Goal: Information Seeking & Learning: Learn about a topic

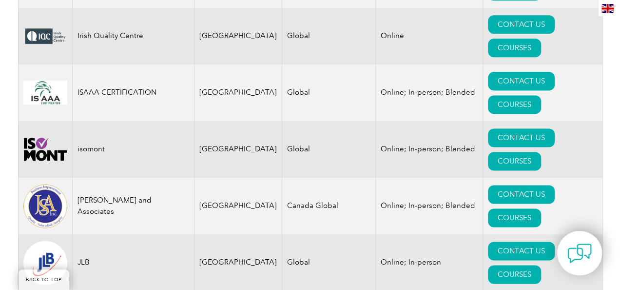
scroll to position [6192, 0]
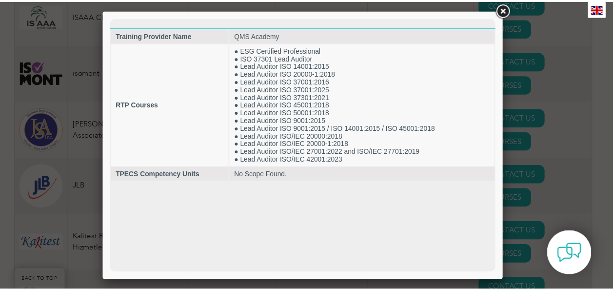
scroll to position [0, 0]
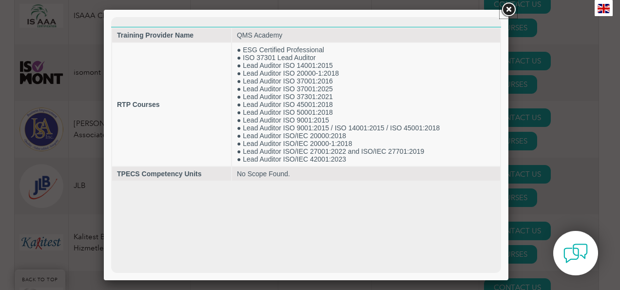
click at [508, 4] on link at bounding box center [509, 10] width 18 height 18
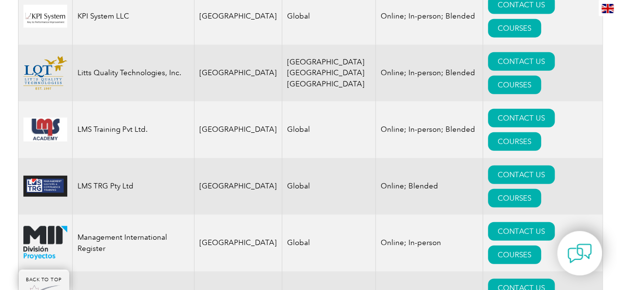
scroll to position [6679, 0]
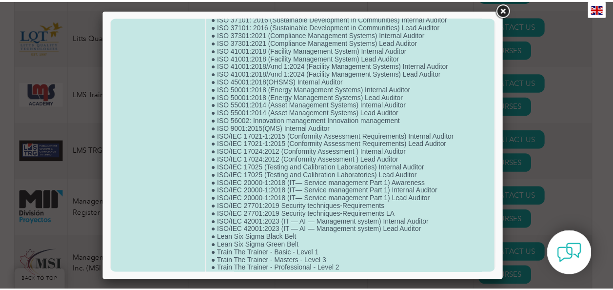
scroll to position [447, 0]
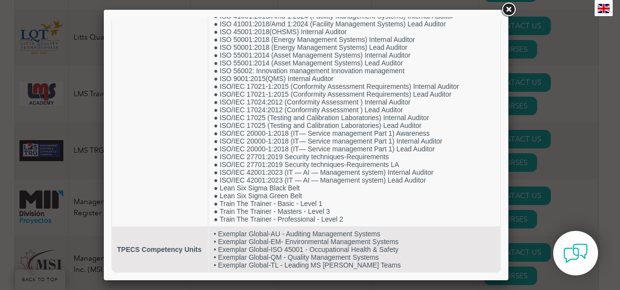
click at [507, 13] on link at bounding box center [509, 10] width 18 height 18
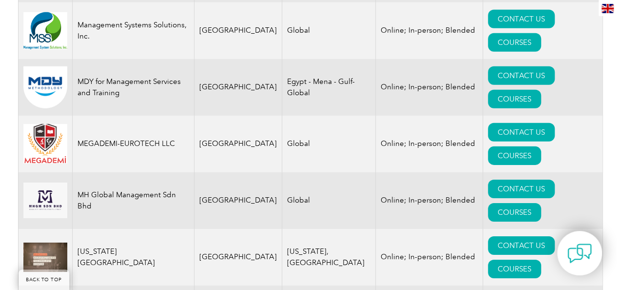
scroll to position [6972, 0]
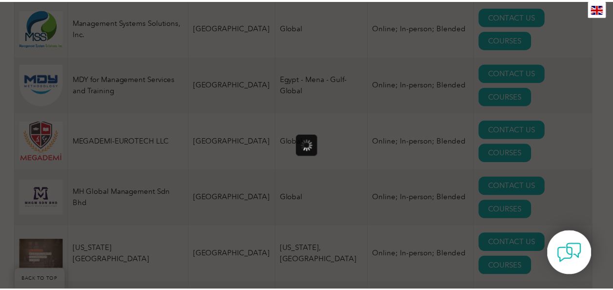
scroll to position [0, 0]
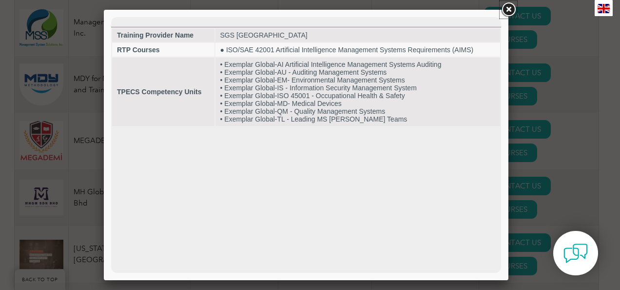
drag, startPoint x: 510, startPoint y: 10, endPoint x: 495, endPoint y: 12, distance: 15.2
click at [510, 10] on link at bounding box center [509, 10] width 18 height 18
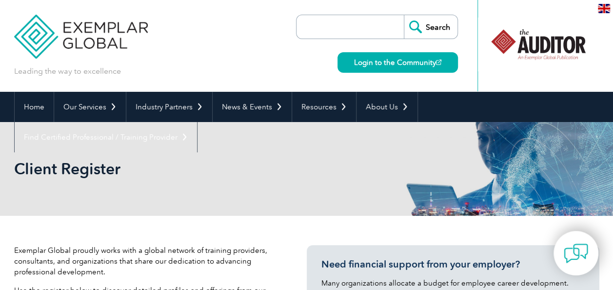
click at [365, 25] on input "search" at bounding box center [352, 26] width 102 height 23
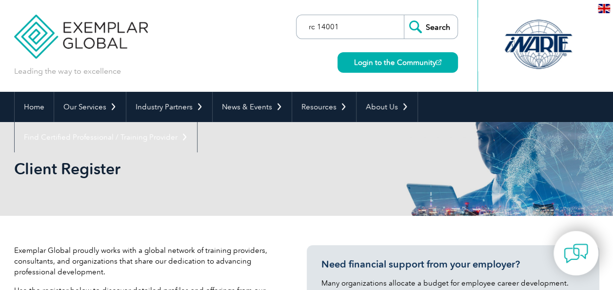
type input "rc 14001"
click at [404, 15] on input "Search" at bounding box center [431, 26] width 54 height 23
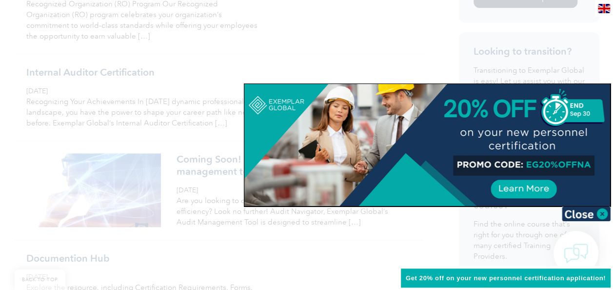
scroll to position [536, 0]
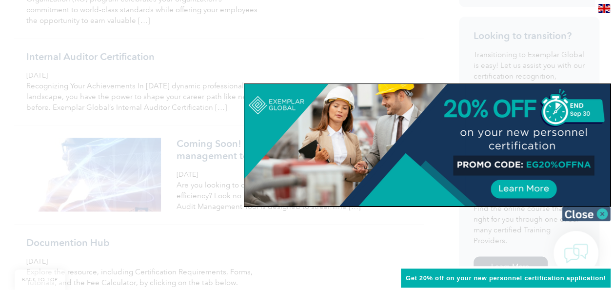
click at [604, 216] on img at bounding box center [586, 213] width 49 height 15
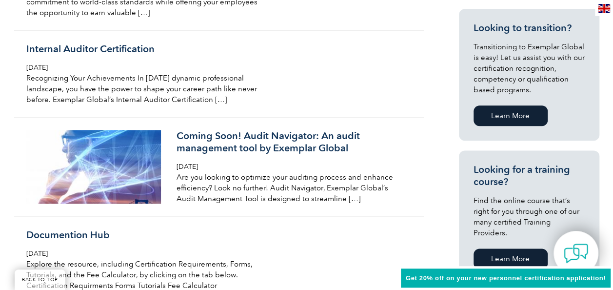
scroll to position [0, 0]
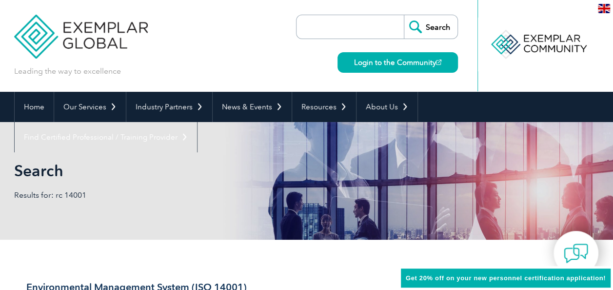
click at [325, 28] on input "search" at bounding box center [352, 26] width 102 height 23
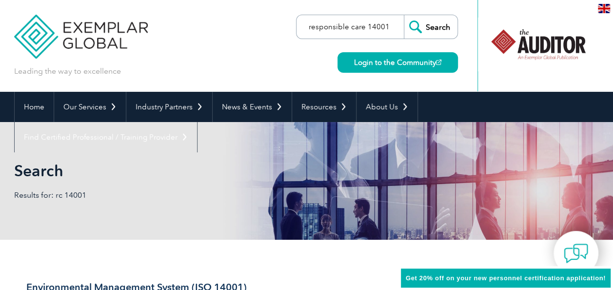
type input "responsible care 14001"
click at [404, 15] on input "Search" at bounding box center [431, 26] width 54 height 23
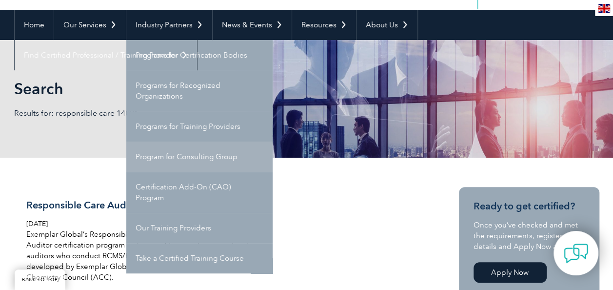
scroll to position [98, 0]
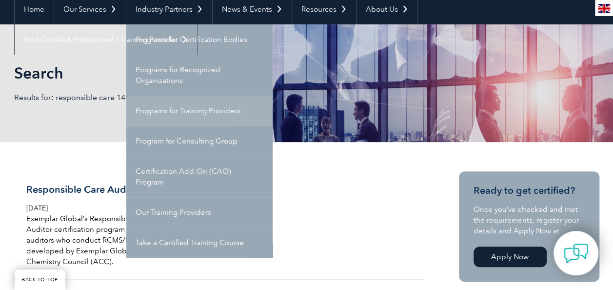
click at [228, 114] on link "Programs for Training Providers" at bounding box center [199, 111] width 146 height 30
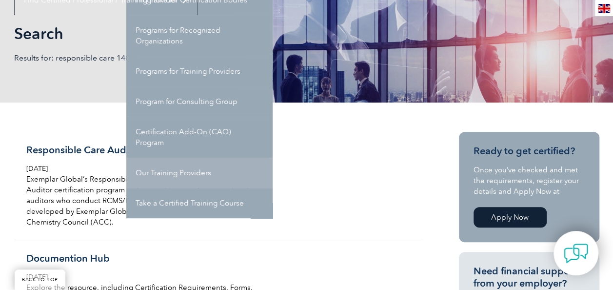
scroll to position [146, 0]
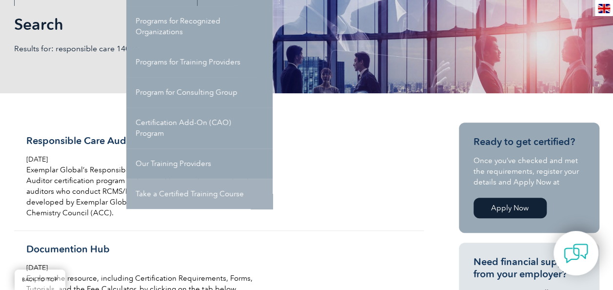
click at [186, 195] on link "Take a Certified Training Course" at bounding box center [199, 193] width 146 height 30
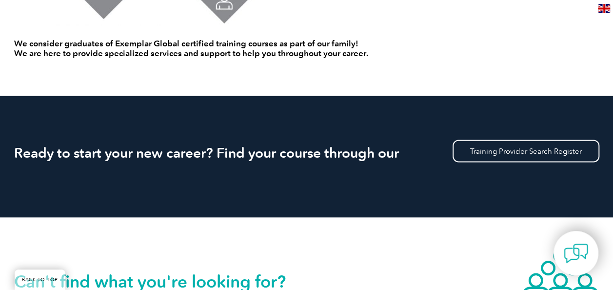
scroll to position [829, 0]
click at [526, 148] on link "Training Provider Search Register" at bounding box center [525, 150] width 147 height 22
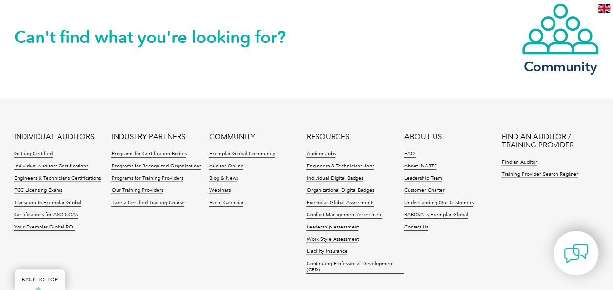
scroll to position [1121, 0]
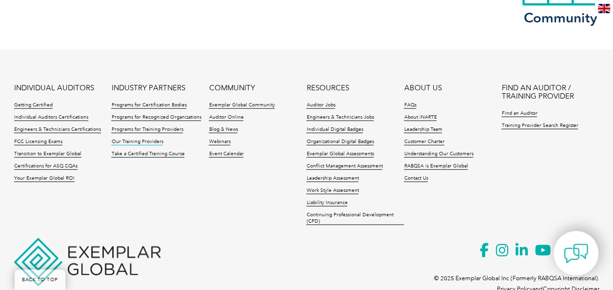
click at [154, 141] on link "Our Training Providers" at bounding box center [137, 141] width 52 height 7
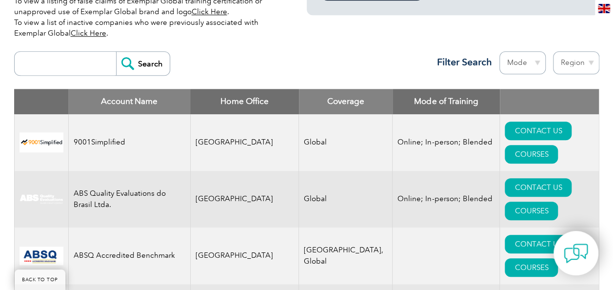
scroll to position [341, 0]
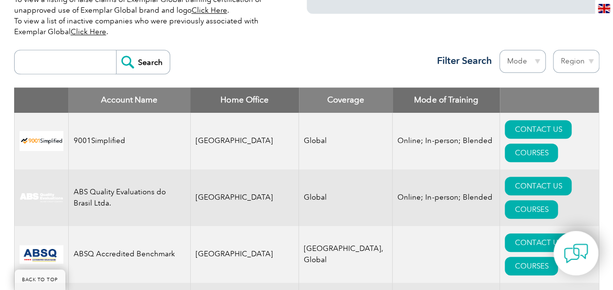
click at [537, 50] on select "Mode Online In-person Blended" at bounding box center [522, 61] width 46 height 23
select select "Online"
click at [499, 50] on select "Mode Online In-person Blended" at bounding box center [522, 61] width 46 height 23
click at [589, 50] on select "Region [GEOGRAPHIC_DATA] [GEOGRAPHIC_DATA] [GEOGRAPHIC_DATA] [GEOGRAPHIC_DATA] …" at bounding box center [576, 61] width 46 height 23
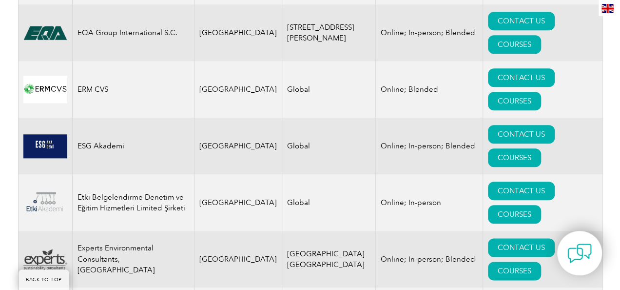
scroll to position [4144, 0]
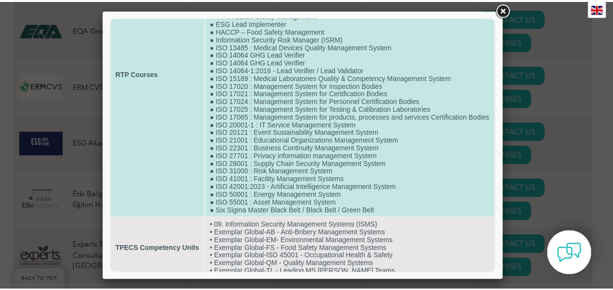
scroll to position [127, 0]
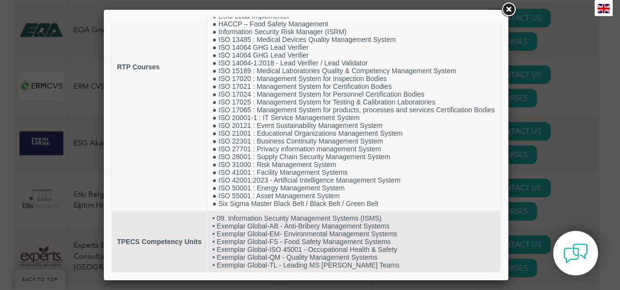
click at [511, 12] on link at bounding box center [509, 10] width 18 height 18
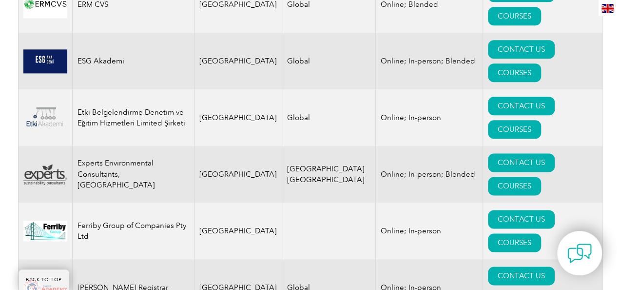
scroll to position [4241, 0]
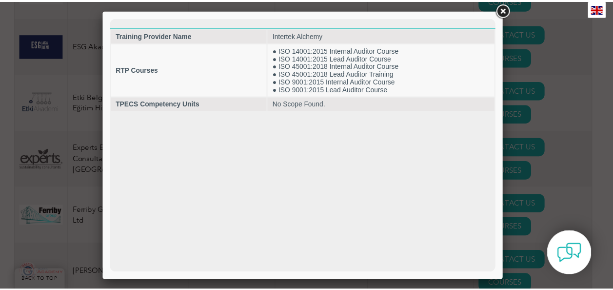
scroll to position [0, 0]
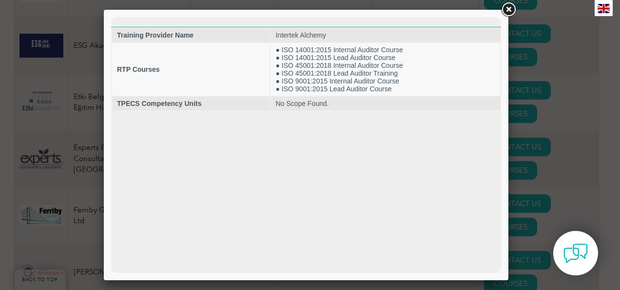
click at [507, 11] on link at bounding box center [509, 10] width 18 height 18
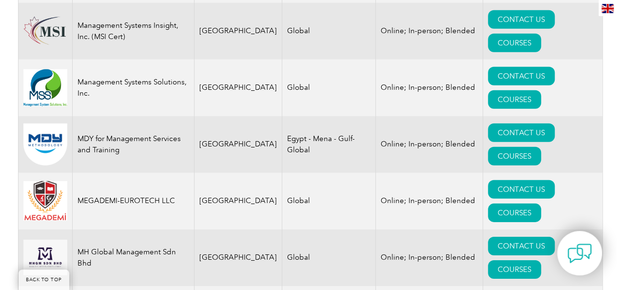
scroll to position [6923, 0]
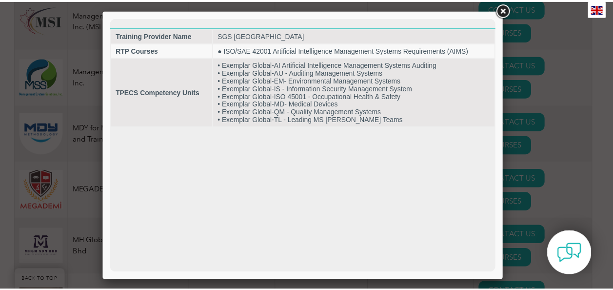
scroll to position [0, 0]
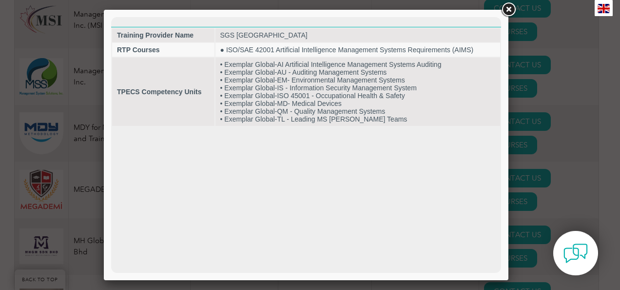
click at [508, 12] on link at bounding box center [509, 10] width 18 height 18
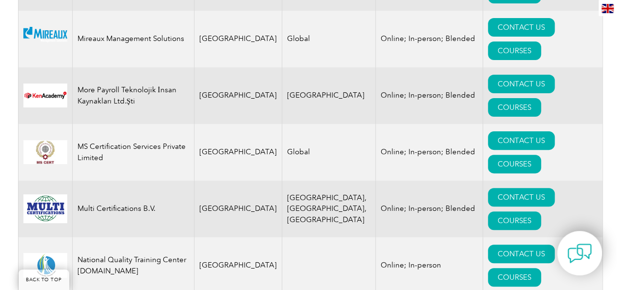
scroll to position [7508, 0]
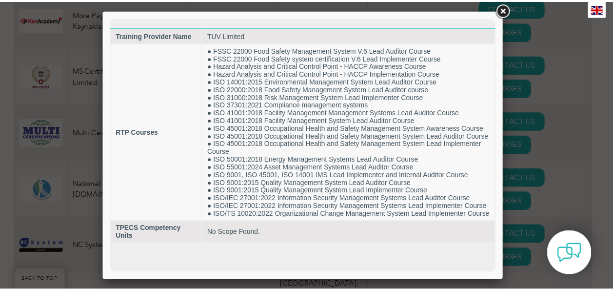
scroll to position [0, 0]
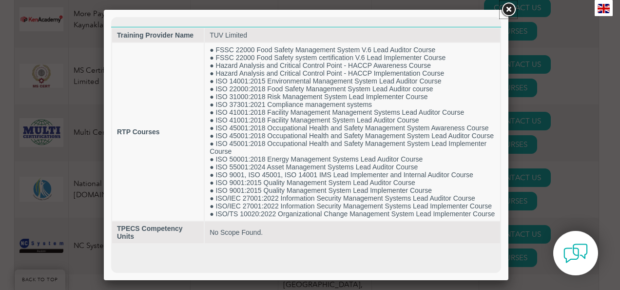
click at [513, 14] on link at bounding box center [509, 10] width 18 height 18
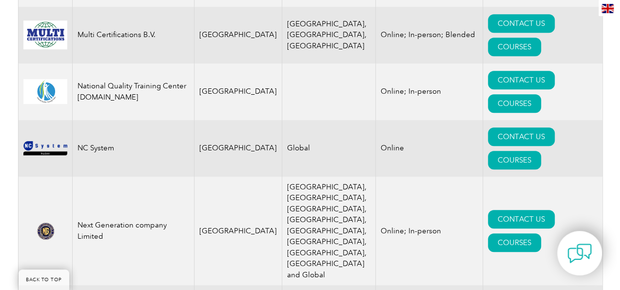
scroll to position [7654, 0]
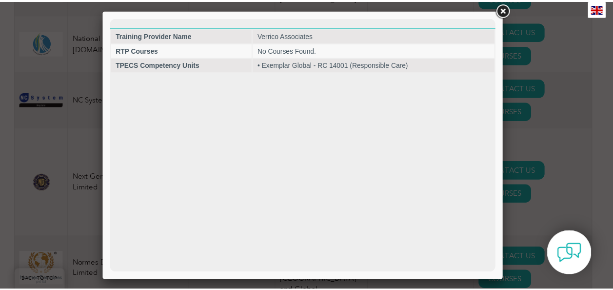
scroll to position [0, 0]
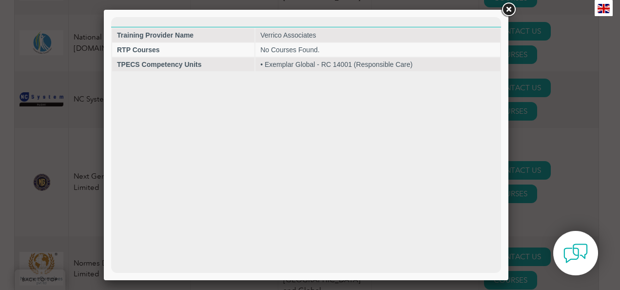
click at [505, 9] on link at bounding box center [509, 10] width 18 height 18
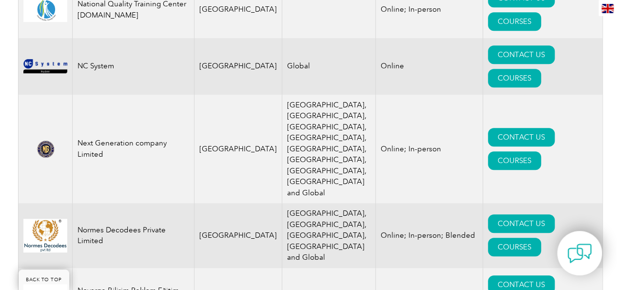
scroll to position [7703, 0]
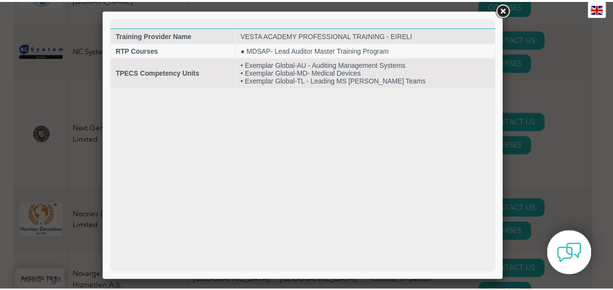
scroll to position [0, 0]
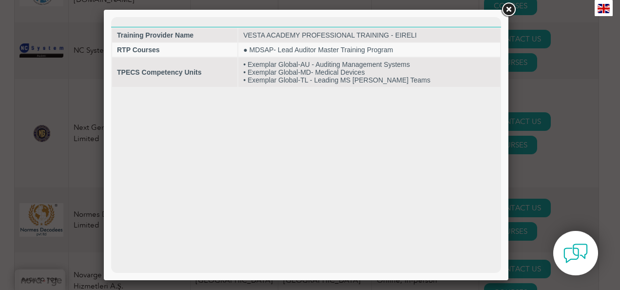
click at [506, 8] on link at bounding box center [509, 10] width 18 height 18
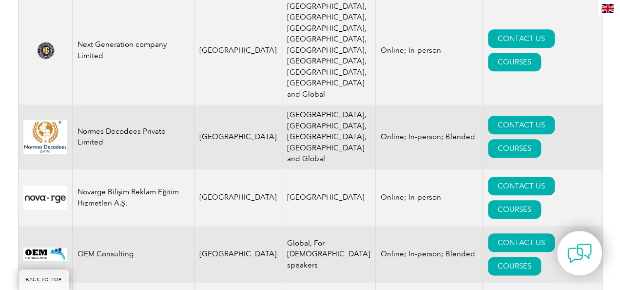
scroll to position [7800, 0]
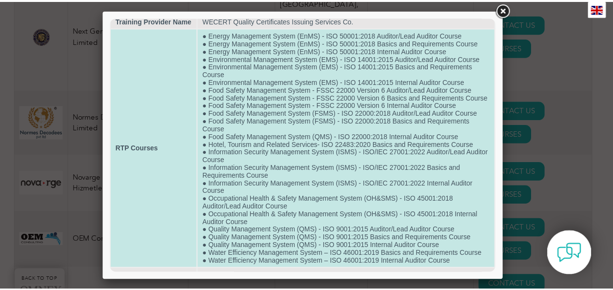
scroll to position [0, 0]
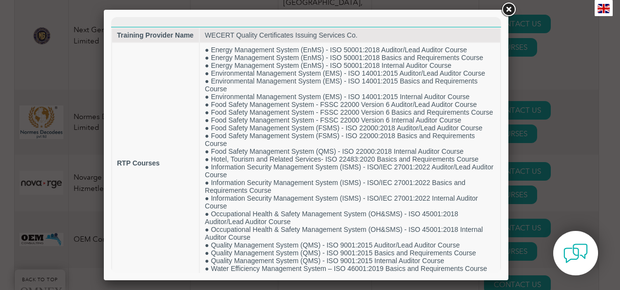
click at [513, 11] on link at bounding box center [509, 10] width 18 height 18
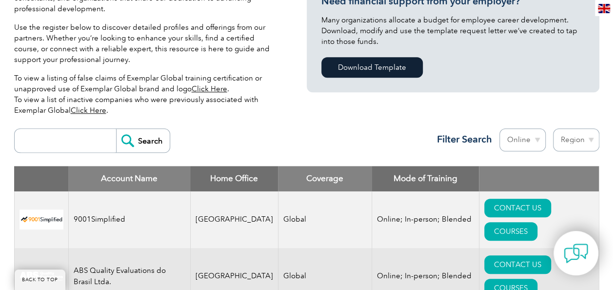
scroll to position [329, 0]
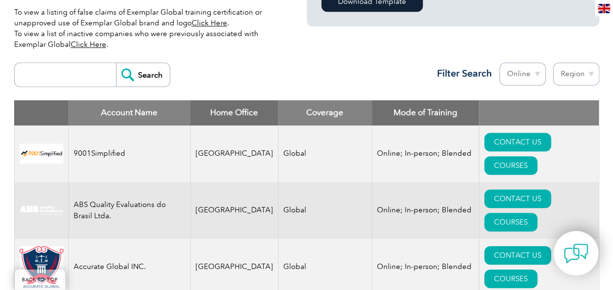
click at [572, 78] on select "Region Australia Bahrain Bangladesh Brazil Canada Colombia Dominican Republic E…" at bounding box center [576, 73] width 46 height 23
select select "[GEOGRAPHIC_DATA]"
click at [553, 62] on select "Region Australia Bahrain Bangladesh Brazil Canada Colombia Dominican Republic E…" at bounding box center [576, 73] width 46 height 23
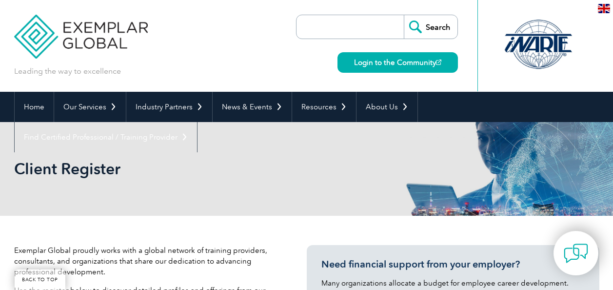
select select "[GEOGRAPHIC_DATA]"
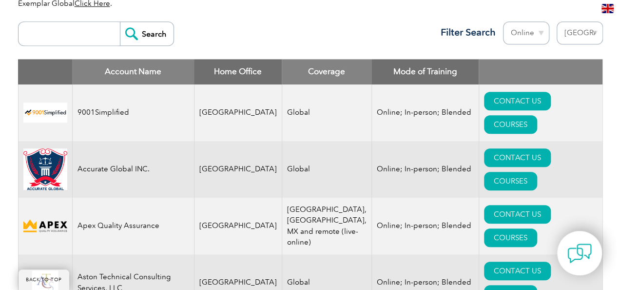
scroll to position [390, 0]
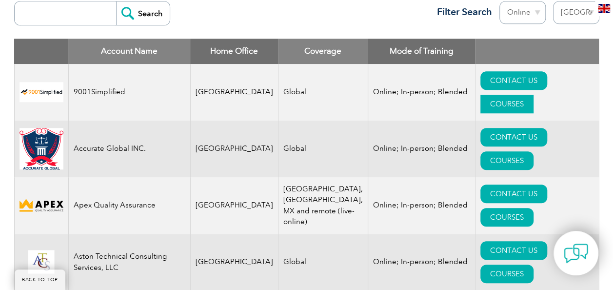
click at [533, 95] on link "COURSES" at bounding box center [506, 104] width 53 height 19
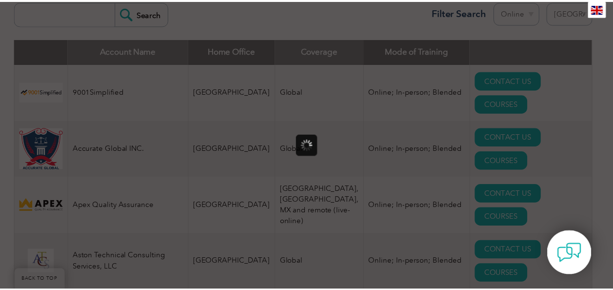
scroll to position [0, 0]
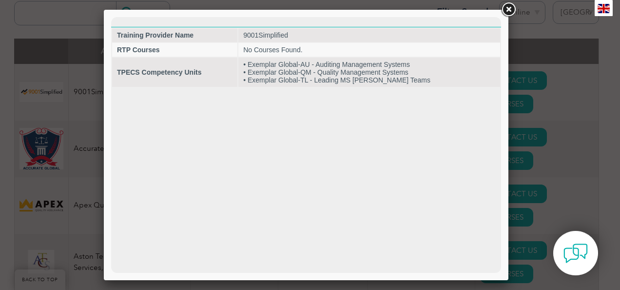
click at [509, 10] on link at bounding box center [509, 10] width 18 height 18
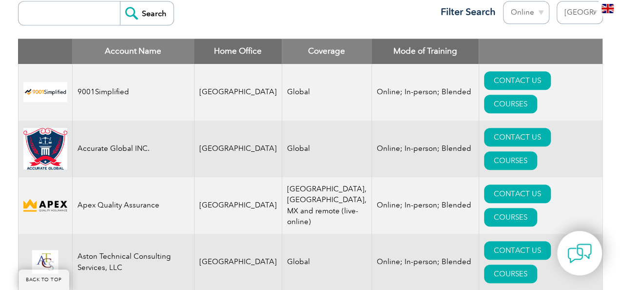
scroll to position [439, 0]
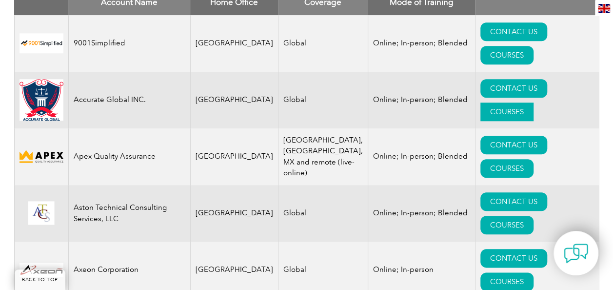
click at [533, 102] on link "COURSES" at bounding box center [506, 111] width 53 height 19
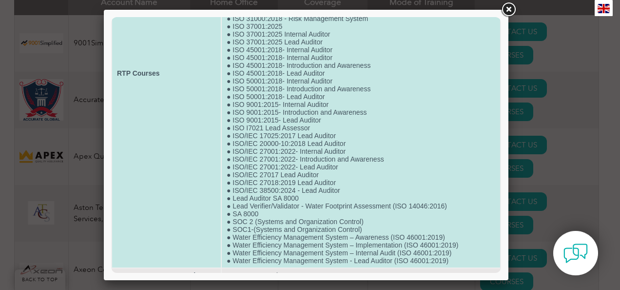
scroll to position [174, 0]
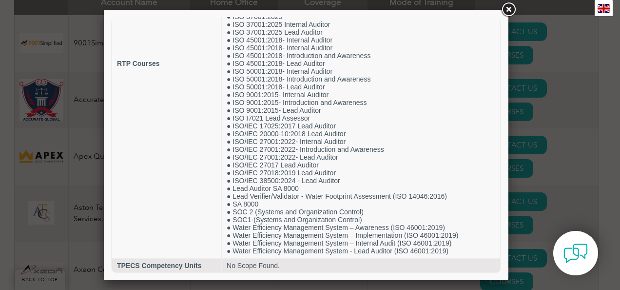
click at [508, 11] on link at bounding box center [509, 10] width 18 height 18
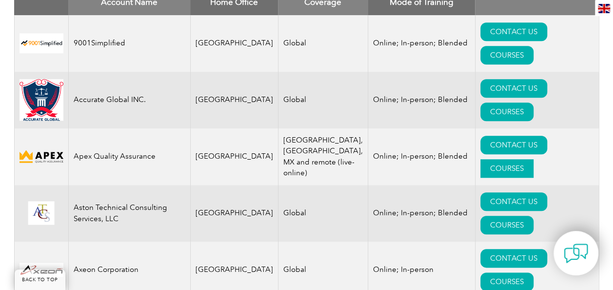
click at [533, 159] on link "COURSES" at bounding box center [506, 168] width 53 height 19
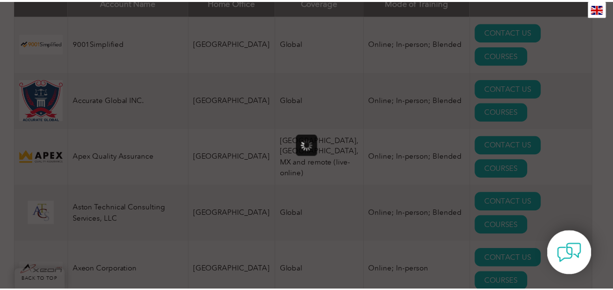
scroll to position [0, 0]
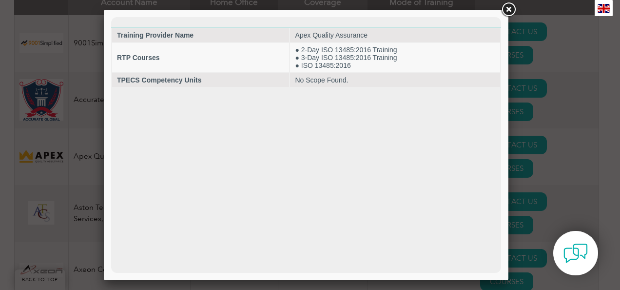
click at [508, 9] on link at bounding box center [509, 10] width 18 height 18
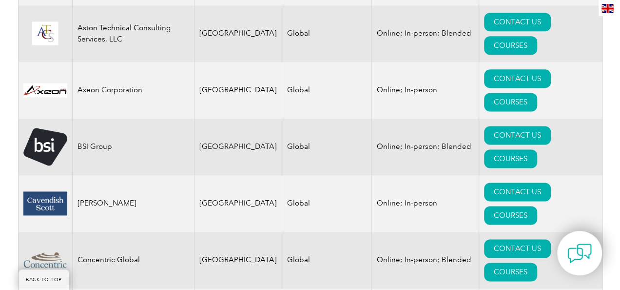
scroll to position [634, 0]
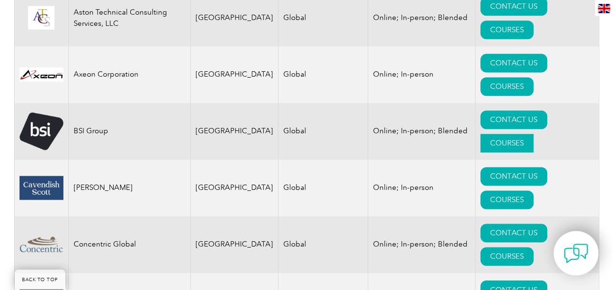
click at [533, 134] on link "COURSES" at bounding box center [506, 143] width 53 height 19
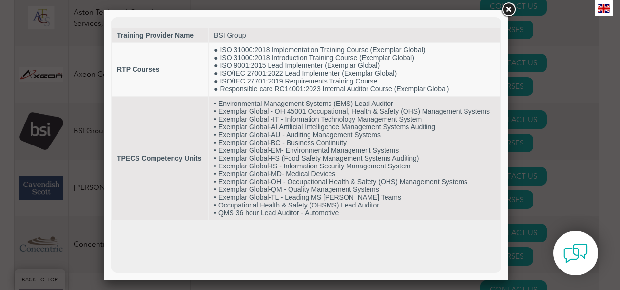
scroll to position [0, 0]
click at [505, 11] on link at bounding box center [509, 10] width 18 height 18
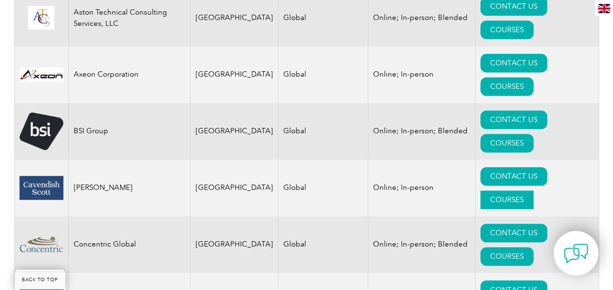
click at [533, 190] on link "COURSES" at bounding box center [506, 199] width 53 height 19
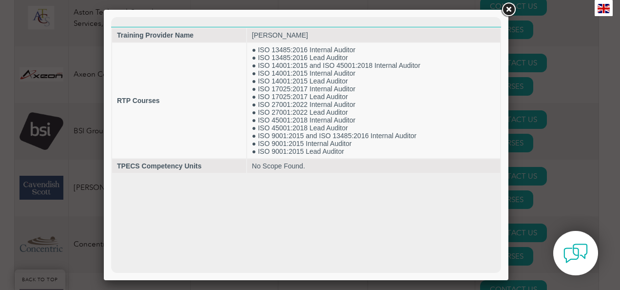
click at [507, 12] on link at bounding box center [509, 10] width 18 height 18
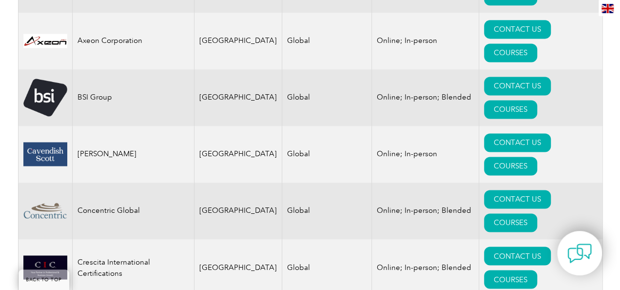
scroll to position [683, 0]
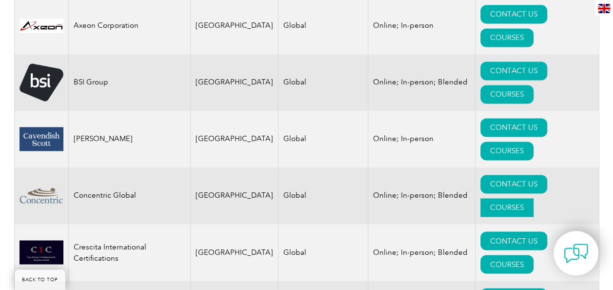
click at [533, 198] on link "COURSES" at bounding box center [506, 207] width 53 height 19
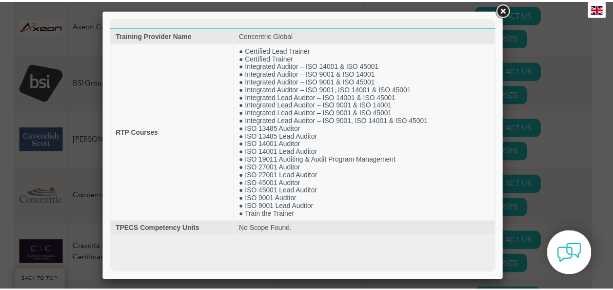
scroll to position [0, 0]
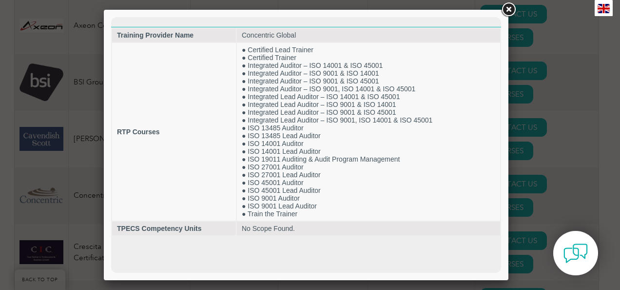
click at [505, 11] on link at bounding box center [509, 10] width 18 height 18
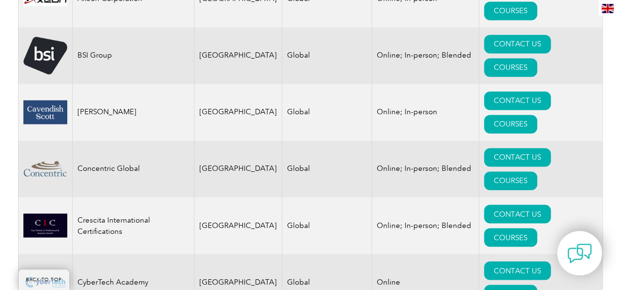
scroll to position [731, 0]
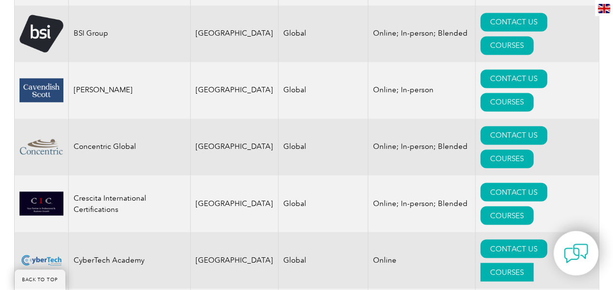
click at [533, 262] on link "COURSES" at bounding box center [506, 271] width 53 height 19
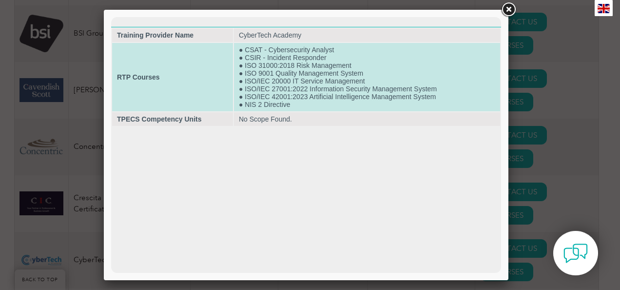
scroll to position [0, 0]
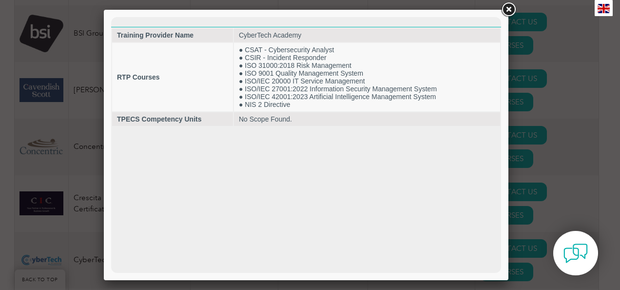
click at [508, 12] on link at bounding box center [509, 10] width 18 height 18
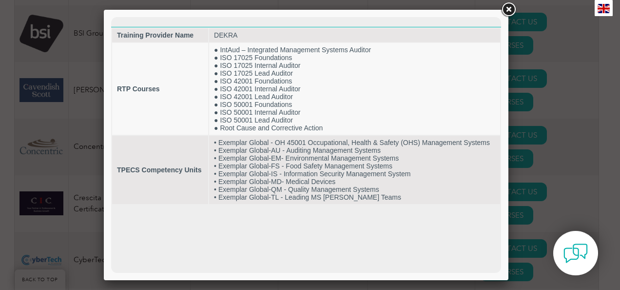
click at [506, 10] on link at bounding box center [509, 10] width 18 height 18
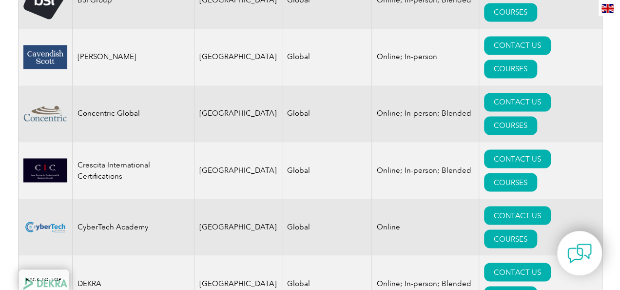
scroll to position [780, 0]
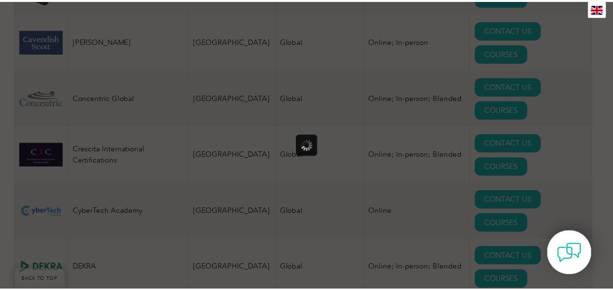
scroll to position [0, 0]
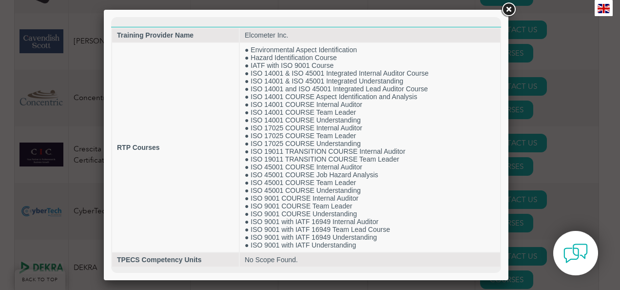
click at [509, 10] on link at bounding box center [509, 10] width 18 height 18
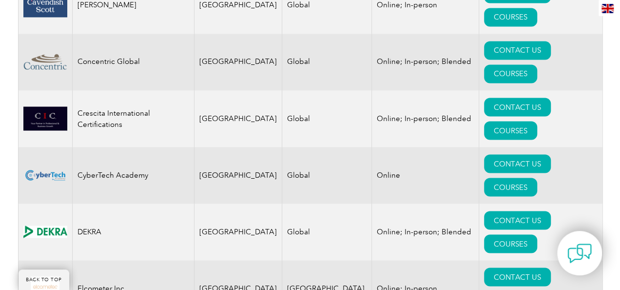
scroll to position [878, 0]
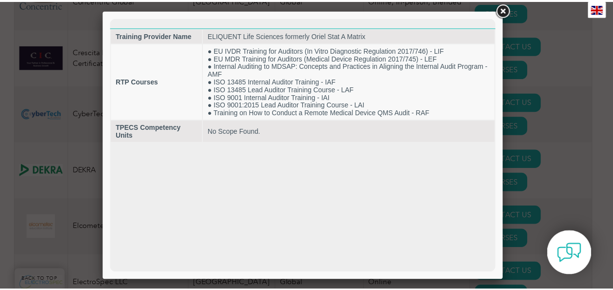
scroll to position [0, 0]
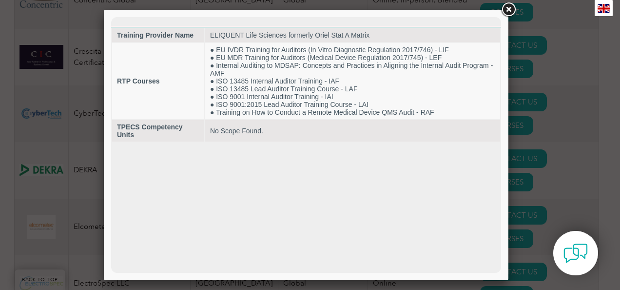
click at [511, 11] on link at bounding box center [509, 10] width 18 height 18
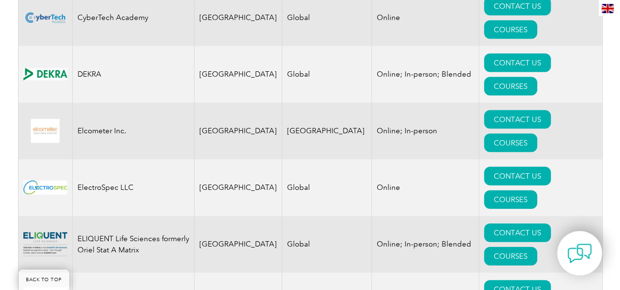
scroll to position [975, 0]
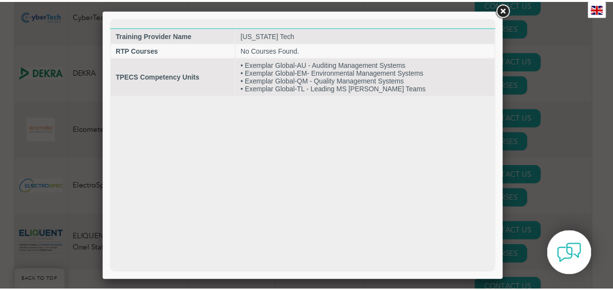
scroll to position [0, 0]
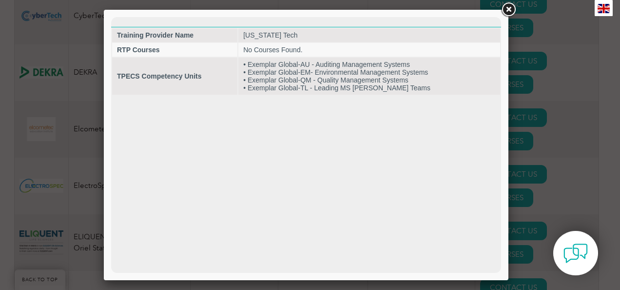
click at [505, 11] on link at bounding box center [509, 10] width 18 height 18
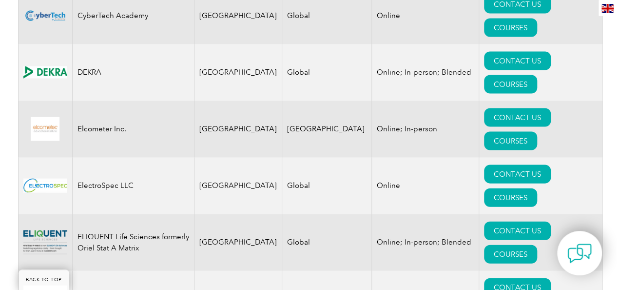
scroll to position [1024, 0]
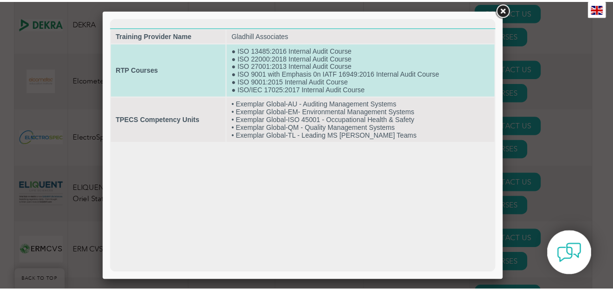
scroll to position [0, 0]
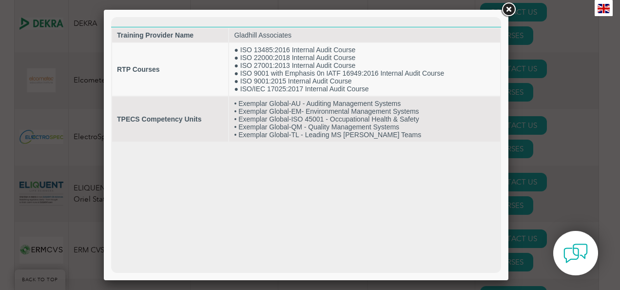
click at [507, 6] on link at bounding box center [509, 10] width 18 height 18
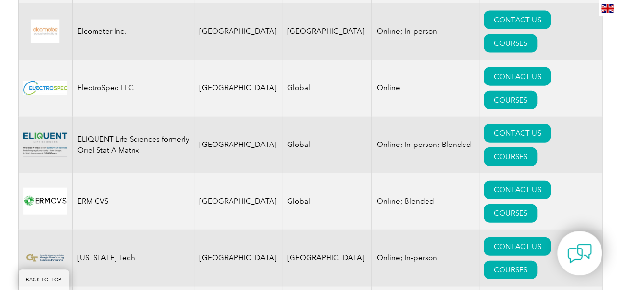
scroll to position [1121, 0]
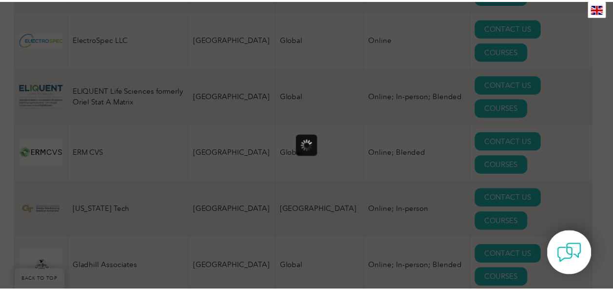
scroll to position [0, 0]
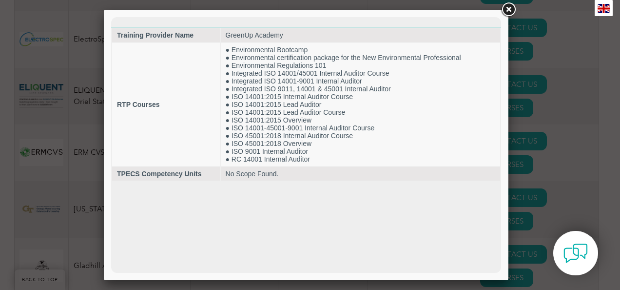
click at [507, 9] on link at bounding box center [509, 10] width 18 height 18
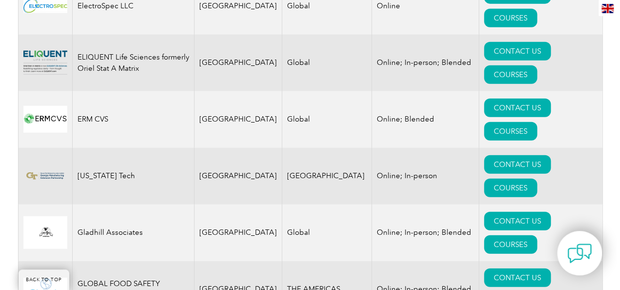
scroll to position [1170, 0]
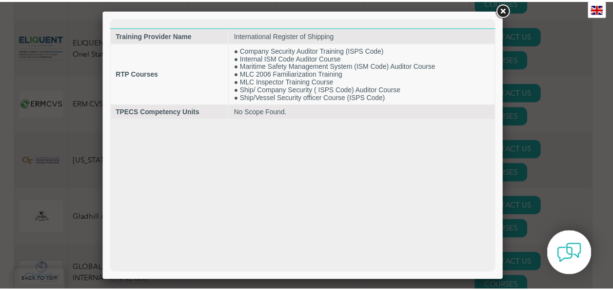
scroll to position [0, 0]
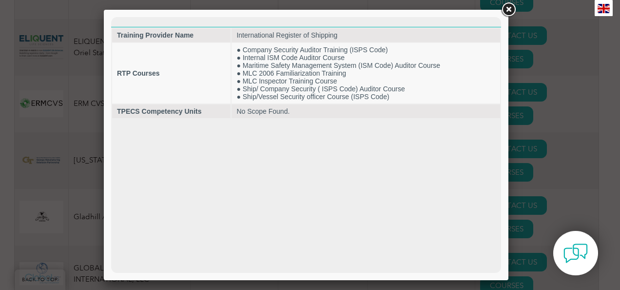
click at [511, 11] on link at bounding box center [509, 10] width 18 height 18
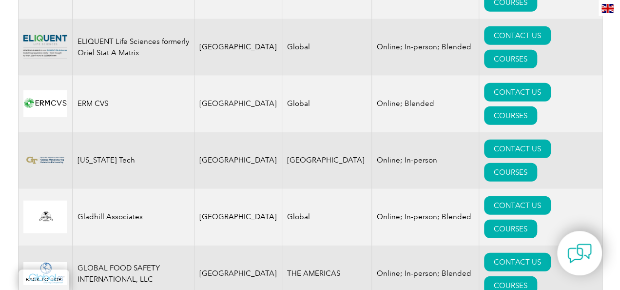
scroll to position [1219, 0]
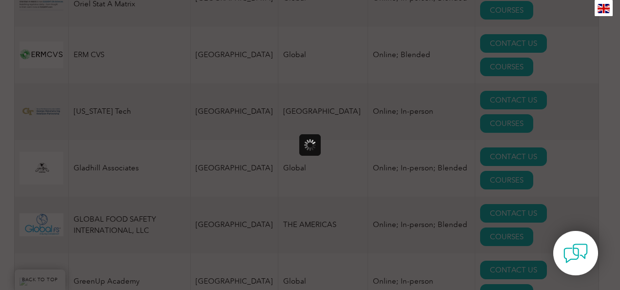
scroll to position [0, 0]
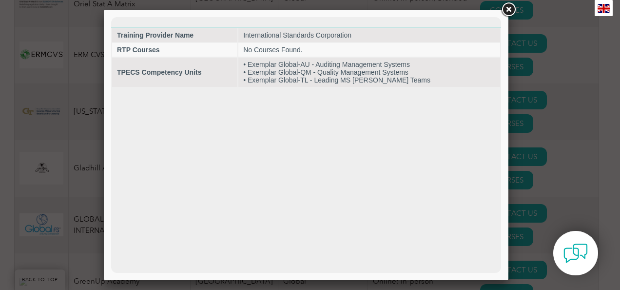
click at [510, 10] on link at bounding box center [509, 10] width 18 height 18
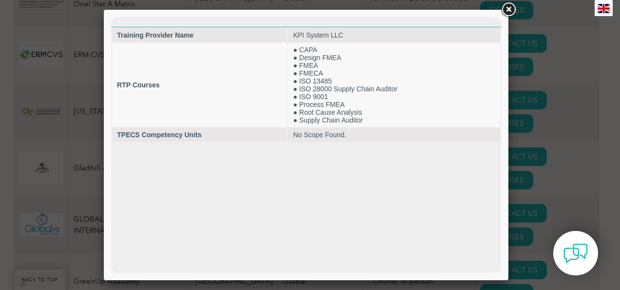
click at [511, 11] on link at bounding box center [509, 10] width 18 height 18
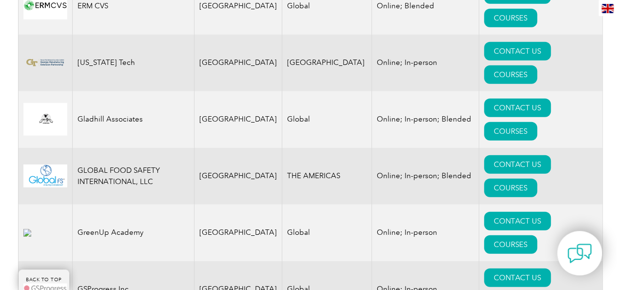
scroll to position [1316, 0]
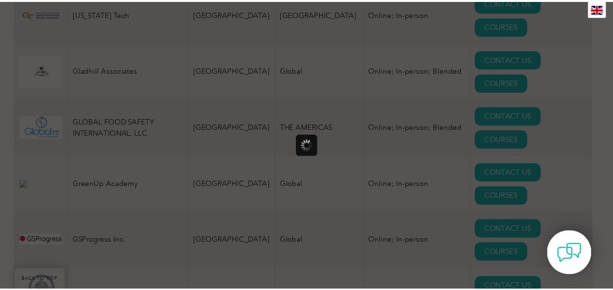
scroll to position [0, 0]
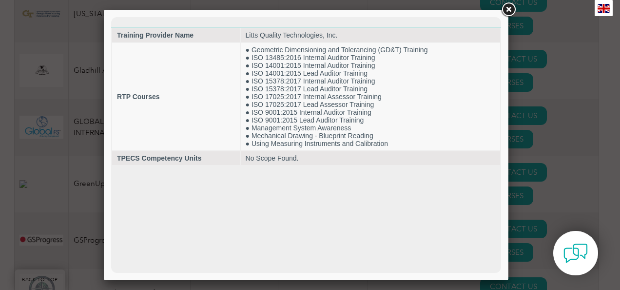
click at [509, 11] on link at bounding box center [509, 10] width 18 height 18
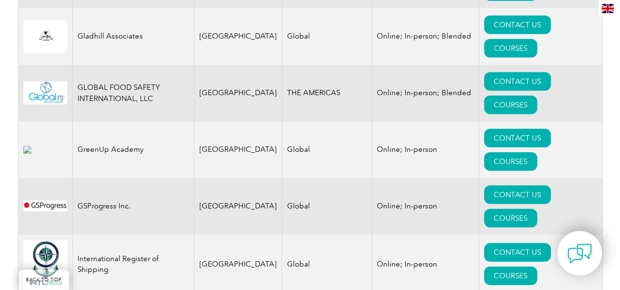
scroll to position [1365, 0]
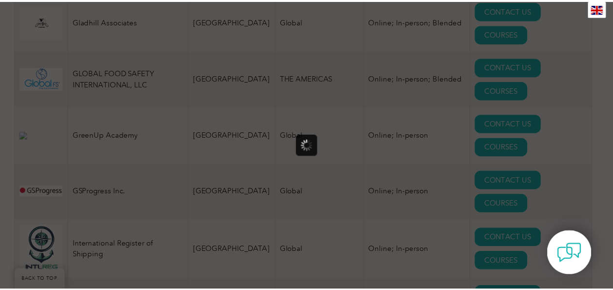
scroll to position [0, 0]
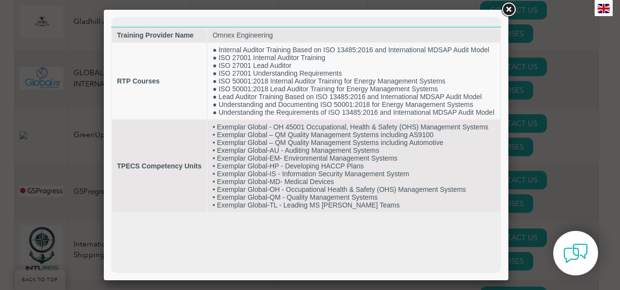
click at [506, 8] on link at bounding box center [509, 10] width 18 height 18
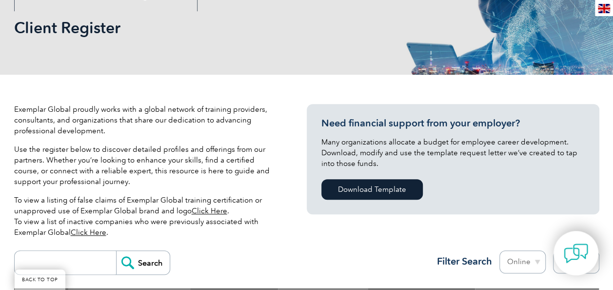
scroll to position [195, 0]
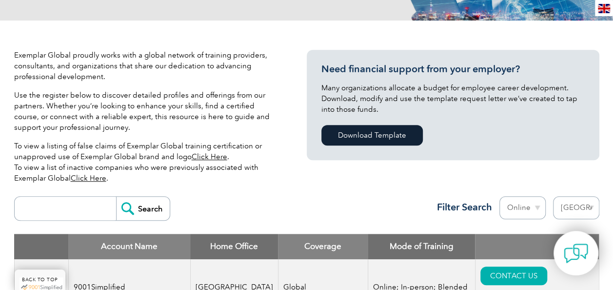
click at [578, 209] on select "Region Australia Bahrain Bangladesh Brazil Canada Colombia Dominican Republic E…" at bounding box center [576, 207] width 46 height 23
select select
click at [553, 196] on select "Region Australia Bahrain Bangladesh Brazil Canada Colombia Dominican Republic E…" at bounding box center [576, 207] width 46 height 23
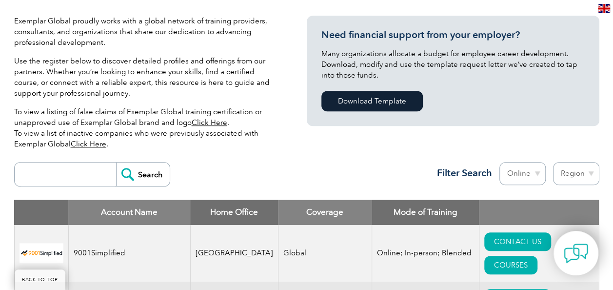
scroll to position [244, 0]
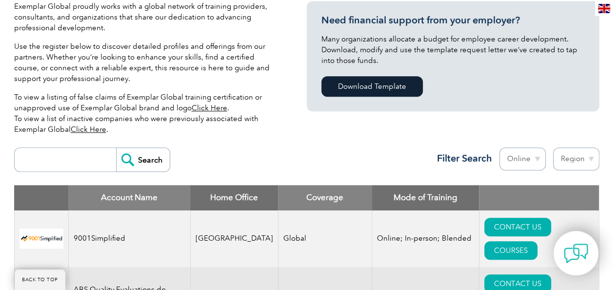
click at [66, 161] on input "search" at bounding box center [68, 159] width 97 height 23
type input "punyam academy"
click at [116, 148] on input "Search" at bounding box center [143, 159] width 54 height 23
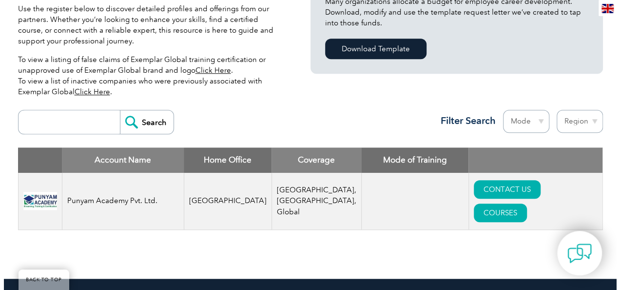
scroll to position [341, 0]
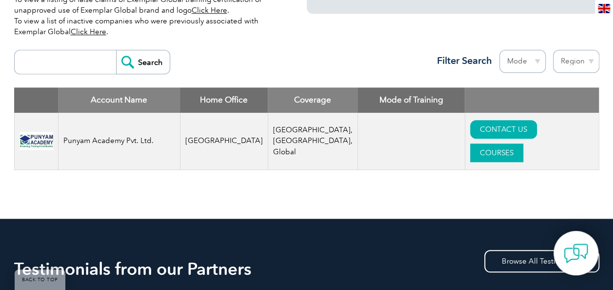
click at [523, 143] on link "COURSES" at bounding box center [496, 152] width 53 height 19
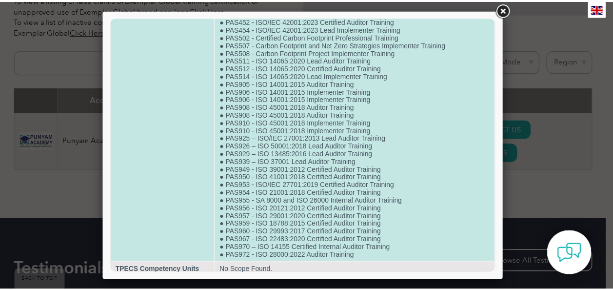
scroll to position [938, 0]
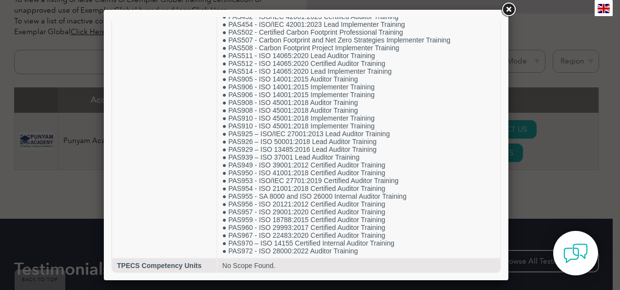
click at [511, 8] on link at bounding box center [509, 10] width 18 height 18
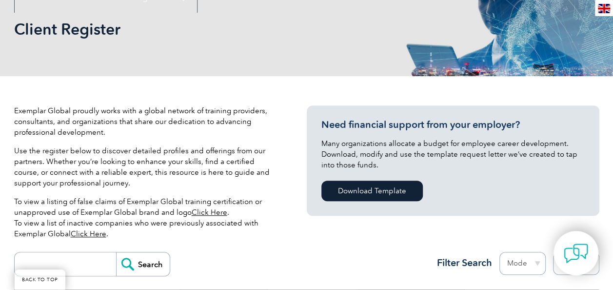
scroll to position [244, 0]
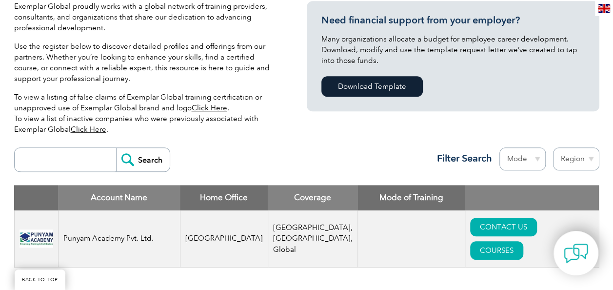
click at [69, 161] on input "search" at bounding box center [68, 159] width 97 height 23
type input "concept m"
click at [116, 148] on input "Search" at bounding box center [143, 159] width 54 height 23
click at [148, 163] on input "Search" at bounding box center [143, 159] width 54 height 23
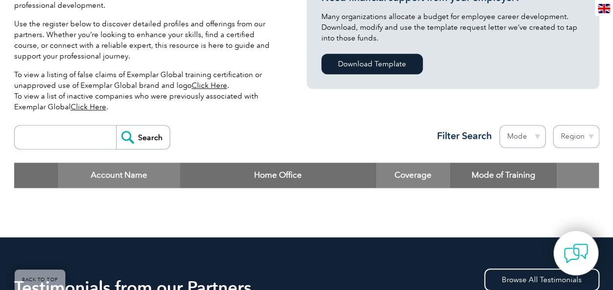
scroll to position [244, 0]
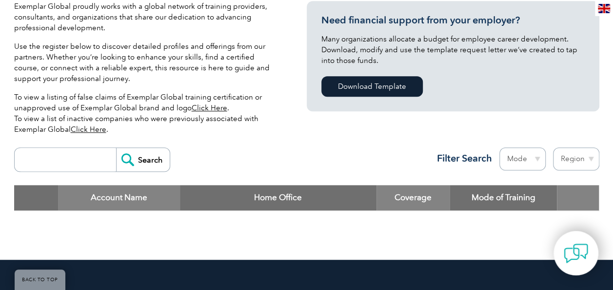
click at [525, 160] on select "Mode Online In-person Blended" at bounding box center [522, 158] width 46 height 23
select select "Online"
click at [499, 147] on select "Mode Online In-person Blended" at bounding box center [522, 158] width 46 height 23
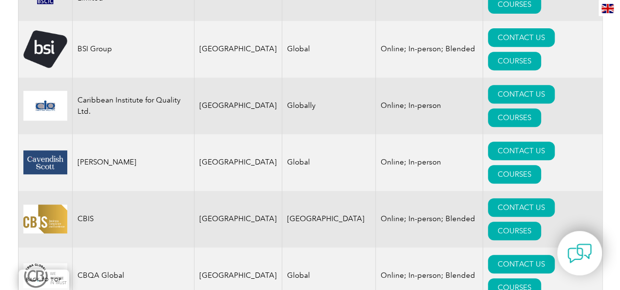
scroll to position [2048, 0]
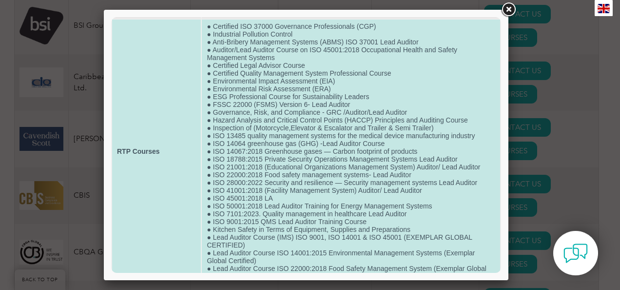
scroll to position [8, 0]
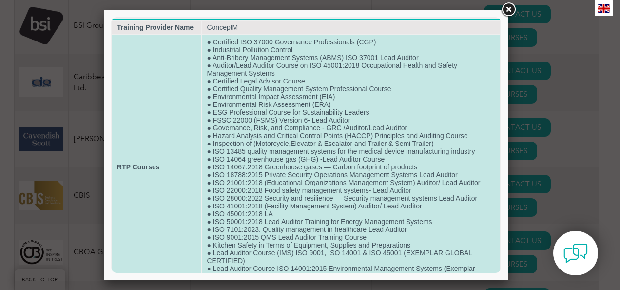
click at [240, 182] on td "● Certified ISO 37000 Governance Professionals (CGP) ● Industrial Pollution Con…" at bounding box center [351, 166] width 298 height 263
drag, startPoint x: 212, startPoint y: 167, endPoint x: 419, endPoint y: 164, distance: 207.7
click at [419, 164] on td "● Certified ISO 37000 Governance Professionals (CGP) ● Industrial Pollution Con…" at bounding box center [351, 166] width 298 height 263
drag, startPoint x: 419, startPoint y: 164, endPoint x: 356, endPoint y: 166, distance: 62.9
copy td "ISO 14067:2018 Greenhouse gases — Carbon footprint of products"
